Goal: Information Seeking & Learning: Learn about a topic

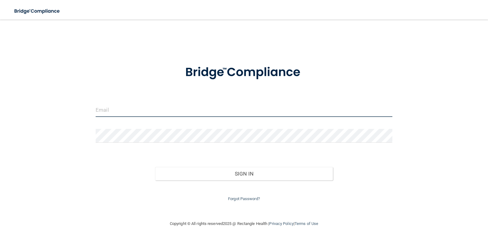
click at [154, 112] on input "email" at bounding box center [244, 110] width 297 height 14
type input "[EMAIL_ADDRESS][PERSON_NAME][DOMAIN_NAME]"
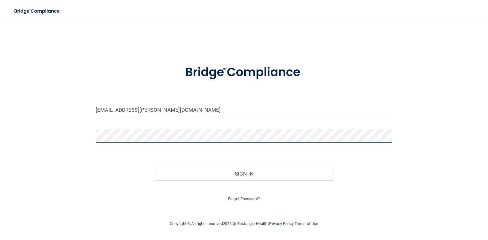
click at [155, 167] on button "Sign In" at bounding box center [244, 173] width 178 height 13
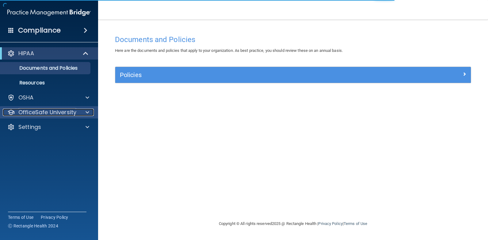
click at [84, 115] on div at bounding box center [86, 112] width 15 height 7
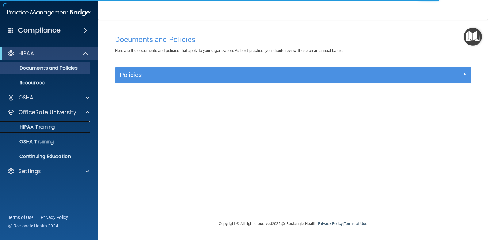
click at [41, 128] on p "HIPAA Training" at bounding box center [29, 127] width 51 height 6
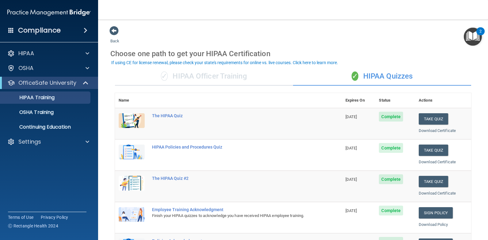
click at [183, 72] on div "✓ HIPAA Officer Training" at bounding box center [204, 76] width 178 height 18
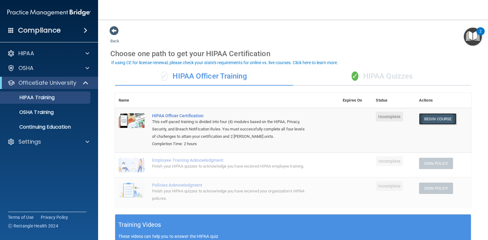
click at [427, 122] on link "Begin Course" at bounding box center [437, 118] width 37 height 11
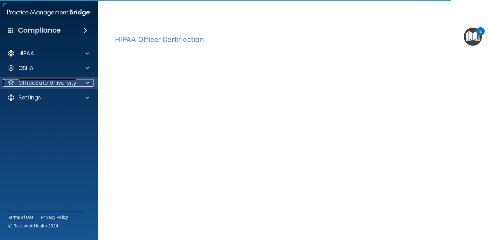
click at [89, 80] on span at bounding box center [88, 82] width 4 height 7
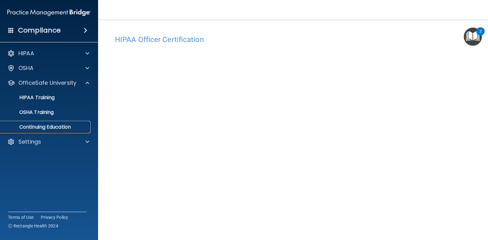
click at [50, 125] on p "Continuing Education" at bounding box center [46, 127] width 84 height 6
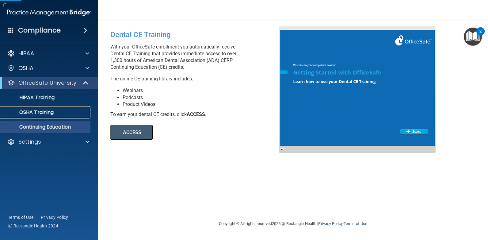
click at [51, 110] on p "OSHA Training" at bounding box center [29, 112] width 50 height 6
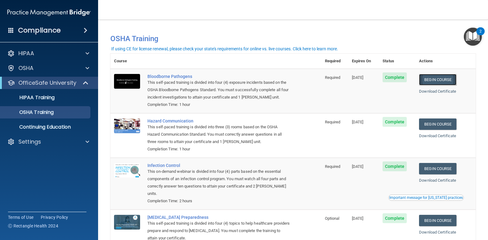
click at [432, 81] on link "Begin Course" at bounding box center [437, 79] width 37 height 11
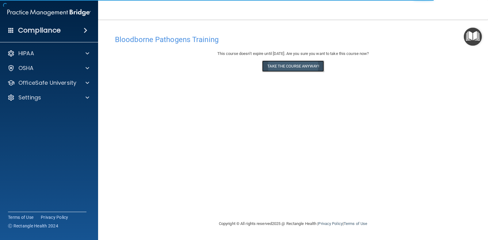
click at [301, 66] on button "Take the course anyway!" at bounding box center [293, 65] width 62 height 11
